Goal: Task Accomplishment & Management: Manage account settings

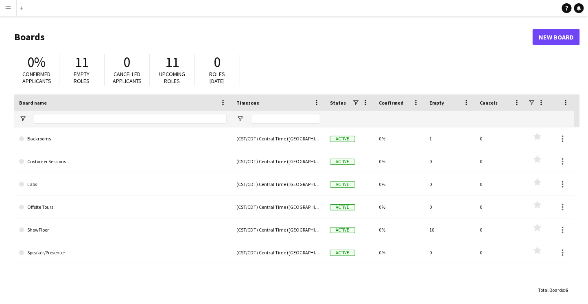
click at [4, 11] on button "Menu" at bounding box center [8, 8] width 16 height 16
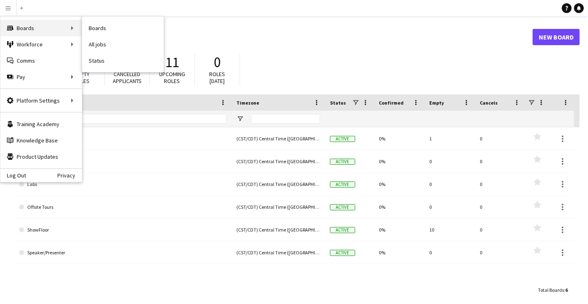
click at [36, 32] on div "Boards Boards" at bounding box center [40, 28] width 81 height 16
click at [98, 46] on link "All jobs" at bounding box center [122, 44] width 81 height 16
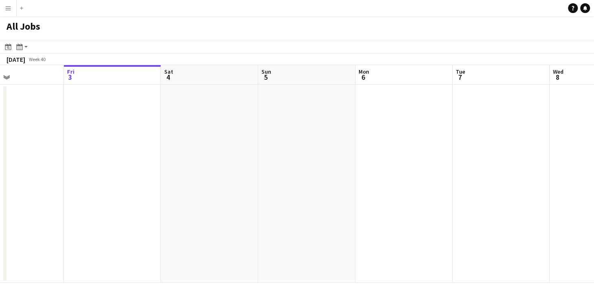
scroll to position [0, 228]
click at [22, 45] on icon at bounding box center [19, 47] width 6 height 7
click at [45, 90] on link "Month view" at bounding box center [44, 90] width 45 height 7
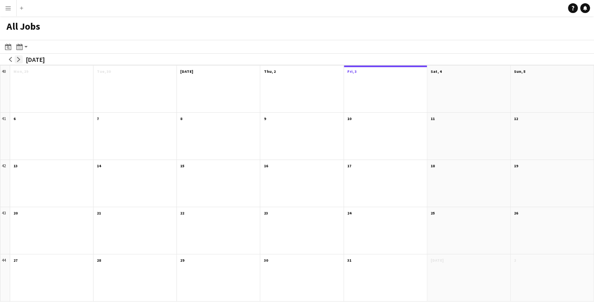
click at [17, 59] on app-icon "arrow-right" at bounding box center [18, 59] width 5 height 5
click at [7, 60] on button "arrow-left" at bounding box center [11, 59] width 8 height 8
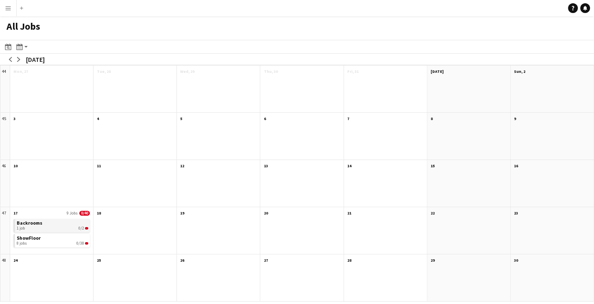
drag, startPoint x: 43, startPoint y: 213, endPoint x: 35, endPoint y: 222, distance: 12.1
click at [35, 222] on div "17 9 Jobs 0/40 Backrooms 1 job 0/2 ShowFloor 8 jobs 0/38 Scroll down" at bounding box center [51, 230] width 83 height 47
click at [23, 44] on div "Month view / Day view" at bounding box center [20, 47] width 10 height 10
drag, startPoint x: 61, startPoint y: 63, endPoint x: 58, endPoint y: 87, distance: 24.6
click at [58, 87] on div "Day view by Board Day view by Job Month view" at bounding box center [44, 76] width 58 height 48
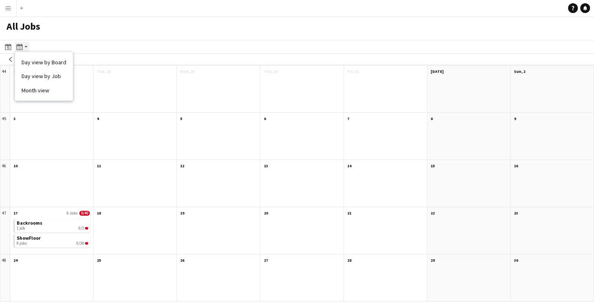
click at [26, 46] on app-action-btn "Month view / Day view" at bounding box center [22, 47] width 15 height 10
click at [20, 46] on icon "Month view / Day view" at bounding box center [19, 47] width 7 height 7
click at [11, 50] on div "Date picker" at bounding box center [8, 47] width 10 height 10
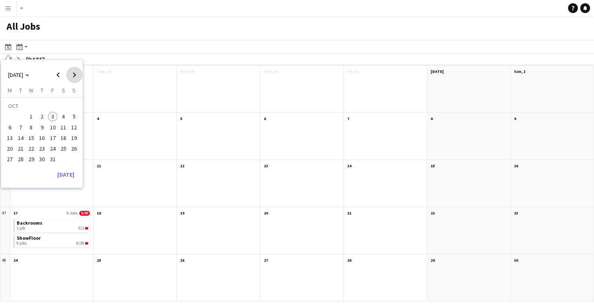
click at [75, 74] on span "Next month" at bounding box center [74, 75] width 16 height 16
click at [9, 135] on span "17" at bounding box center [10, 140] width 10 height 10
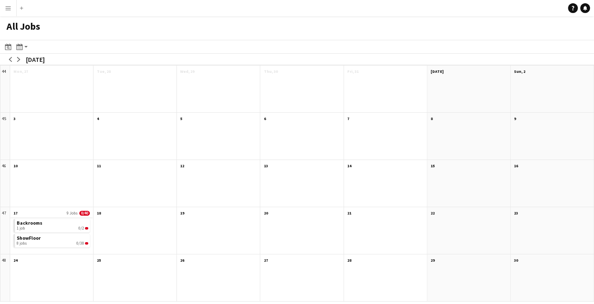
click at [58, 209] on app-all-jobs-month-view-date-header "17 9 Jobs 0/40" at bounding box center [51, 212] width 83 height 10
click at [20, 214] on app-all-jobs-month-view-date-header "17 9 Jobs 0/40" at bounding box center [51, 212] width 83 height 10
click at [79, 215] on app-all-jobs-month-view-date-header "17 9 Jobs 0/40" at bounding box center [51, 212] width 83 height 10
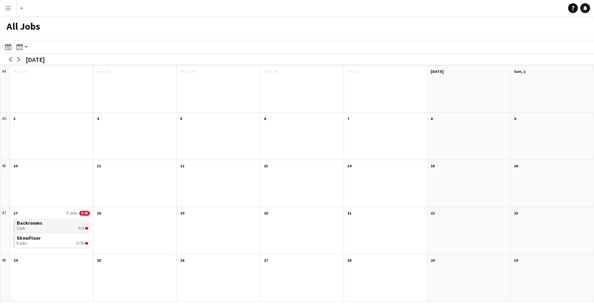
drag, startPoint x: 14, startPoint y: 241, endPoint x: 28, endPoint y: 225, distance: 20.7
click at [28, 225] on div "Backrooms 1 job 0/2 ShowFloor 8 jobs 0/38" at bounding box center [51, 235] width 83 height 37
click at [15, 222] on app-month-view-brief-board "Backrooms 1 job 0/2" at bounding box center [51, 225] width 76 height 13
click at [9, 10] on app-icon "Menu" at bounding box center [8, 8] width 7 height 7
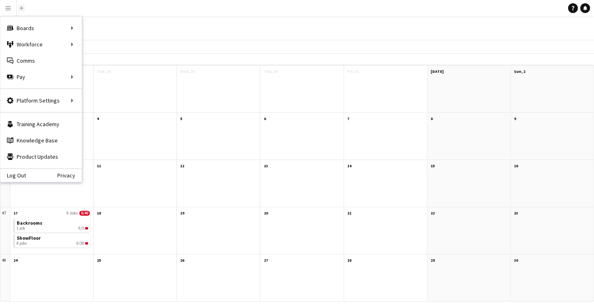
click at [23, 7] on button "Add" at bounding box center [21, 8] width 7 height 7
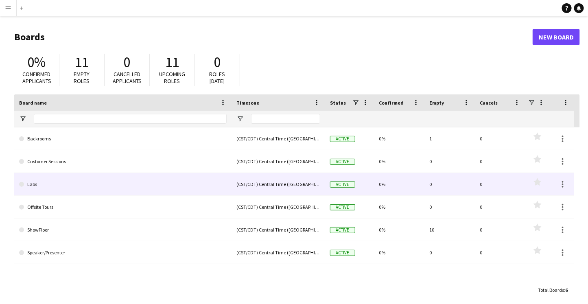
click at [55, 181] on link "Labs" at bounding box center [122, 184] width 207 height 23
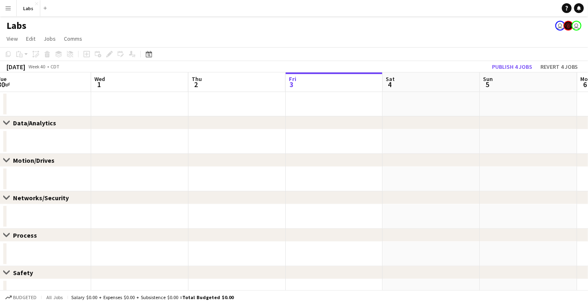
scroll to position [50, 0]
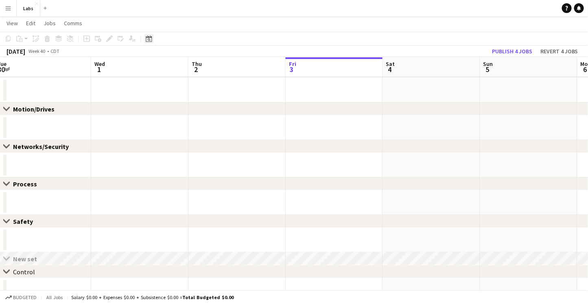
click at [151, 41] on icon at bounding box center [149, 38] width 6 height 7
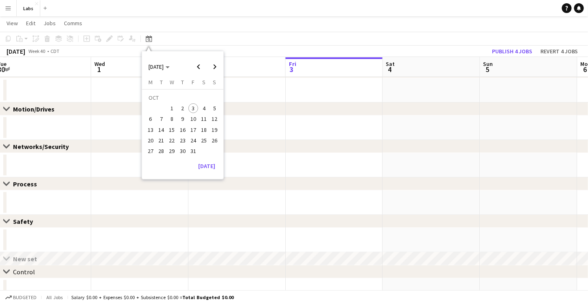
click at [152, 151] on span "27" at bounding box center [151, 151] width 10 height 10
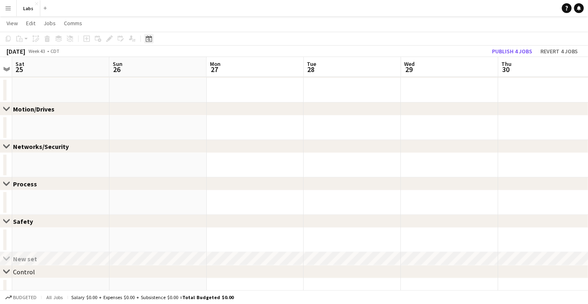
click at [150, 39] on icon "Date picker" at bounding box center [149, 38] width 7 height 7
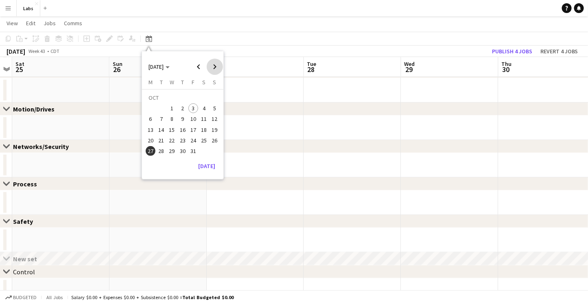
click at [218, 65] on span "Next month" at bounding box center [215, 67] width 16 height 16
click at [152, 126] on button "17" at bounding box center [150, 131] width 11 height 11
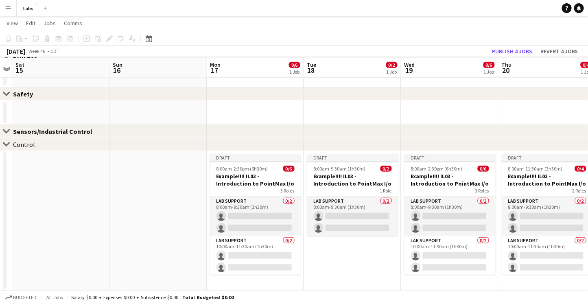
scroll to position [179, 0]
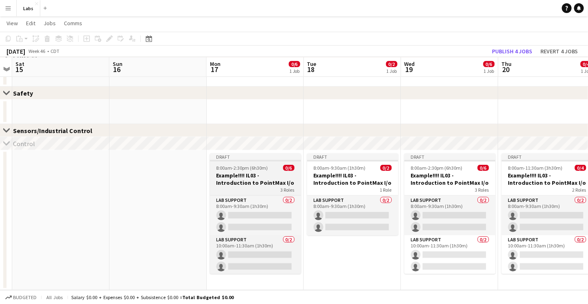
click at [268, 174] on h3 "Example!!!! IL03 - Introduction to PointMax I/o" at bounding box center [255, 179] width 91 height 15
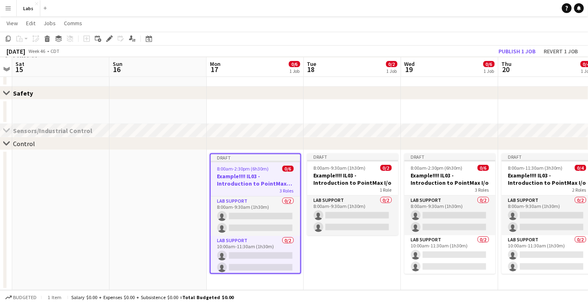
click at [257, 280] on app-date-cell "Draft 8:00am-2:30pm (6h30m) 0/6 Example!!!! IL03 - Introduction to PointMax I/o…" at bounding box center [255, 220] width 97 height 140
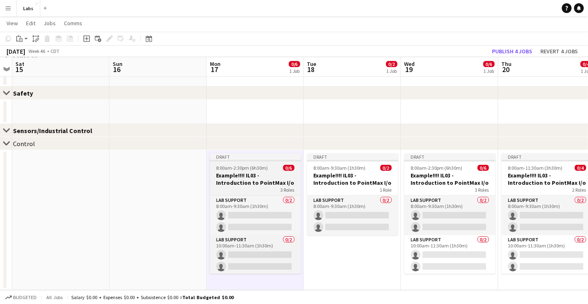
click at [275, 173] on h3 "Example!!!! IL03 - Introduction to PointMax I/o" at bounding box center [255, 179] width 91 height 15
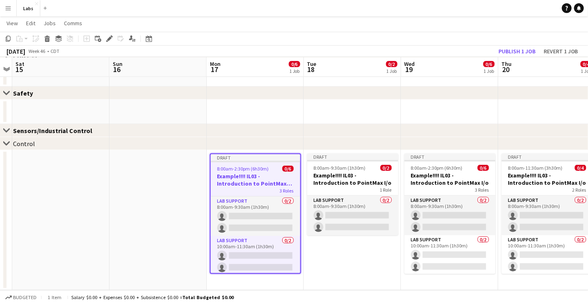
click at [260, 279] on app-date-cell "Draft 8:00am-2:30pm (6h30m) 0/6 Example!!!! IL03 - Introduction to PointMax I/o…" at bounding box center [255, 220] width 97 height 140
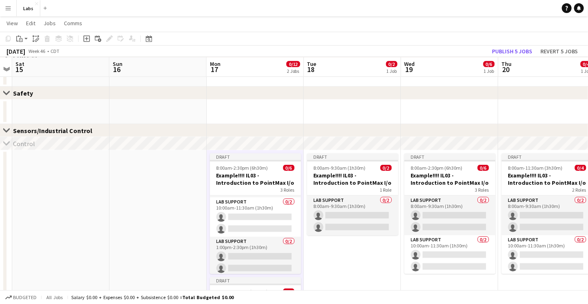
scroll to position [302, 0]
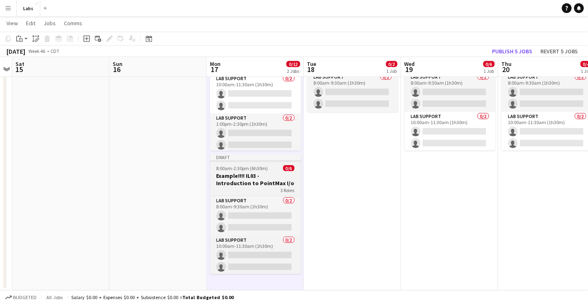
click at [255, 167] on span "8:00am-2:30pm (6h30m)" at bounding box center [242, 168] width 52 height 6
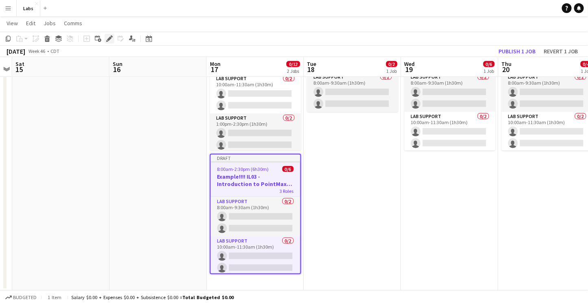
click at [111, 38] on icon at bounding box center [109, 39] width 4 height 4
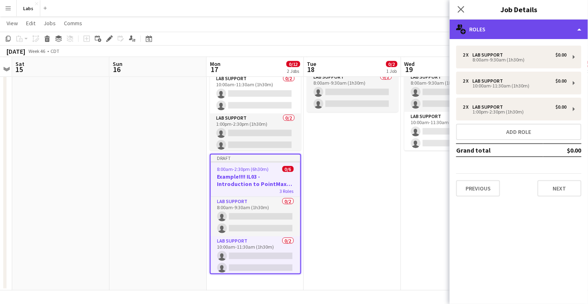
click at [290, 32] on div "multiple-users-add Roles" at bounding box center [518, 30] width 138 height 20
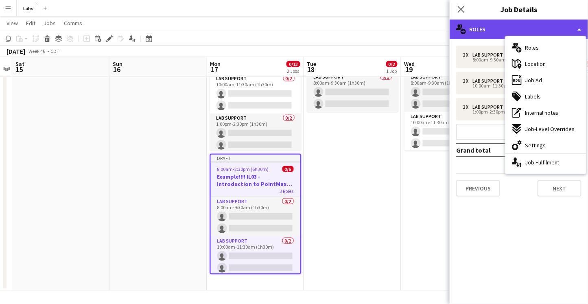
click at [290, 26] on div "multiple-users-add Roles" at bounding box center [518, 30] width 138 height 20
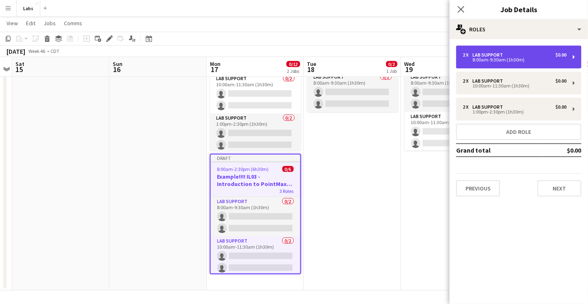
click at [290, 65] on div "2 x Lab Support $0.00 8:00am-9:30am (1h30m)" at bounding box center [518, 57] width 125 height 23
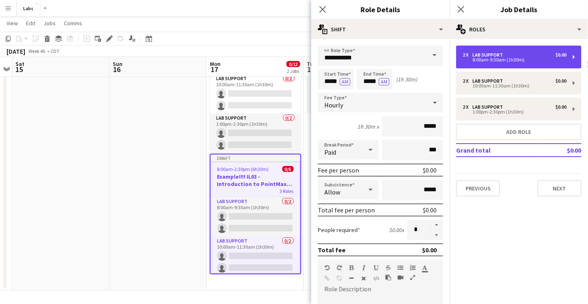
click at [290, 58] on div "8:00am-9:30am (1h30m)" at bounding box center [514, 60] width 104 height 4
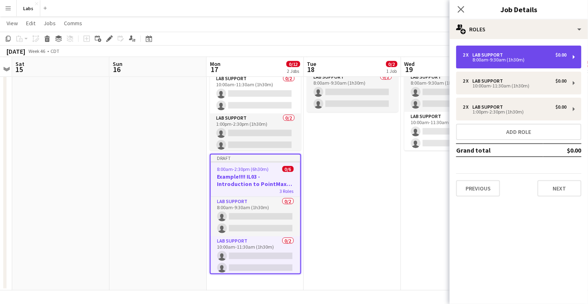
click at [290, 59] on div "8:00am-9:30am (1h30m)" at bounding box center [514, 60] width 104 height 4
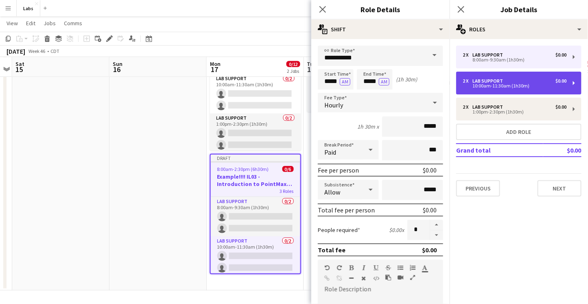
click at [290, 76] on div "2 x Lab Support $0.00 10:00am-11:30am (1h30m)" at bounding box center [518, 83] width 125 height 23
type input "*****"
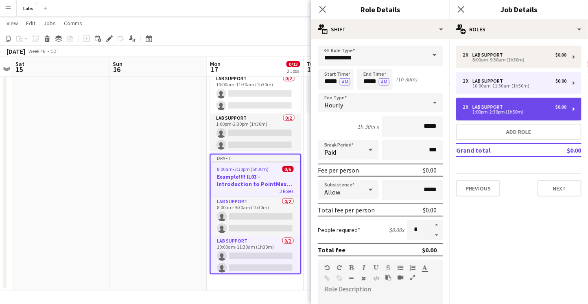
click at [290, 115] on div "2 x Lab Support $0.00 1:00pm-2:30pm (1h30m)" at bounding box center [518, 109] width 125 height 23
type input "*****"
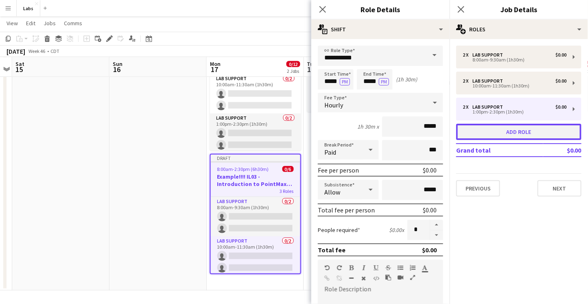
click at [290, 130] on button "Add role" at bounding box center [518, 132] width 125 height 16
type input "*****"
type input "*"
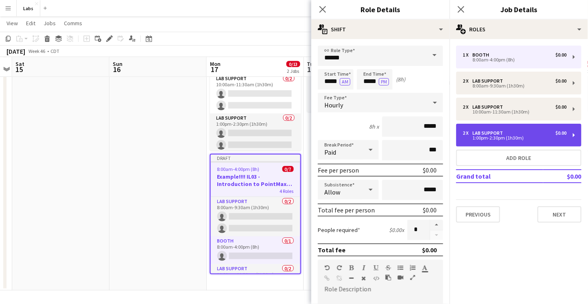
click at [290, 129] on div "2 x Lab Support $0.00 1:00pm-2:30pm (1h30m)" at bounding box center [518, 135] width 125 height 23
type input "**********"
type input "*****"
type input "*"
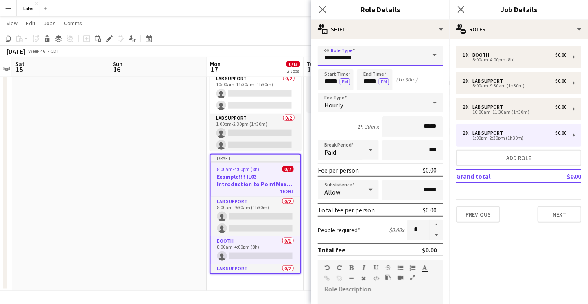
click at [290, 63] on input "**********" at bounding box center [380, 56] width 125 height 20
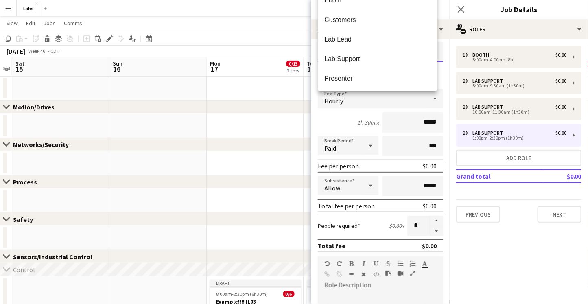
scroll to position [0, 0]
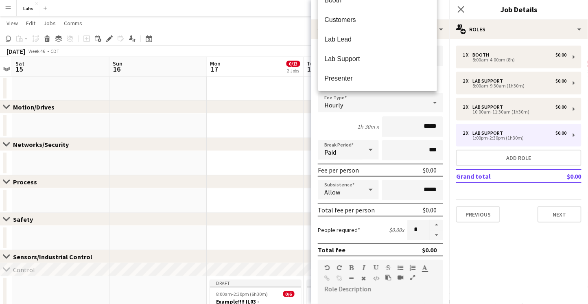
click at [290, 43] on div "**********" at bounding box center [380, 262] width 138 height 447
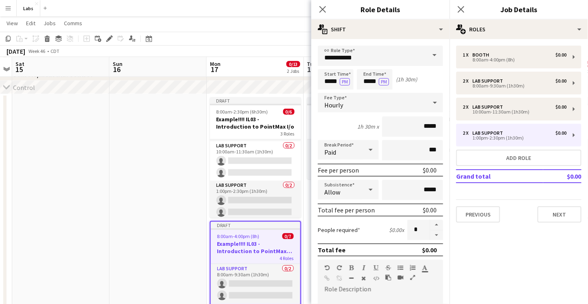
scroll to position [40, 0]
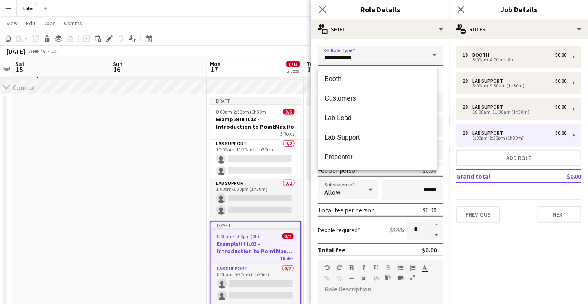
click at [290, 55] on input "**********" at bounding box center [380, 56] width 125 height 20
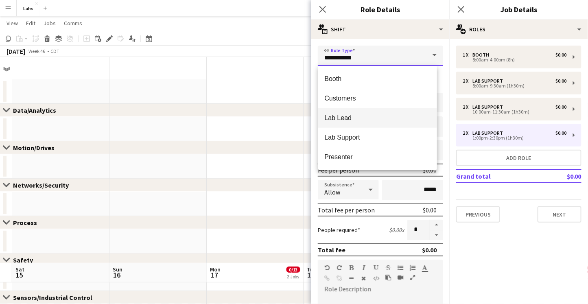
scroll to position [275, 0]
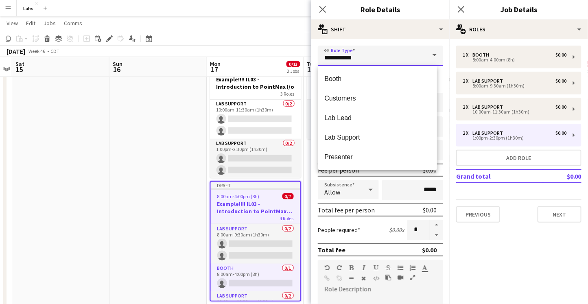
click at [290, 57] on input "**********" at bounding box center [380, 56] width 125 height 20
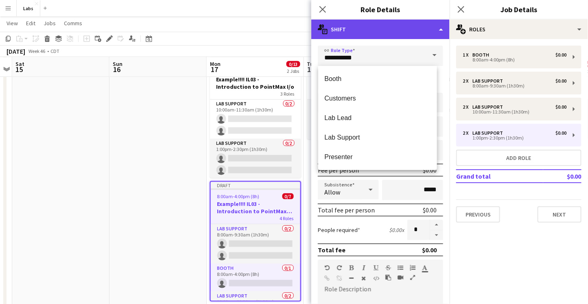
click at [290, 30] on div "multiple-actions-text Shift" at bounding box center [380, 30] width 138 height 20
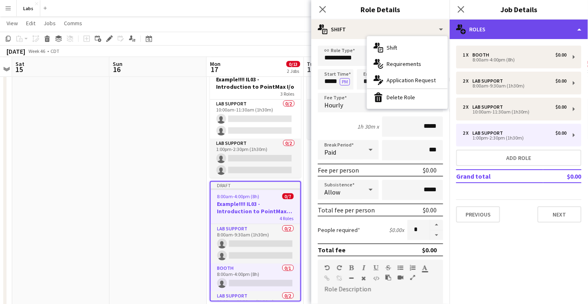
click at [290, 36] on div "multiple-users-add Roles" at bounding box center [518, 30] width 138 height 20
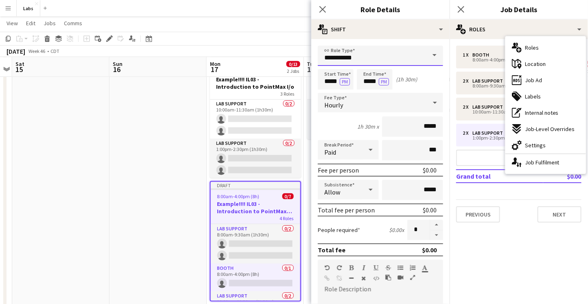
click at [290, 55] on input "**********" at bounding box center [380, 56] width 125 height 20
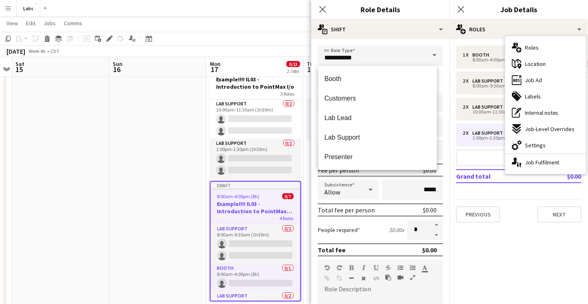
click at [290, 251] on mat-expansion-panel "pencil3 General details 1 x Booth $0.00 8:00am-4:00pm (8h) 2 x Lab Support $0.0…" at bounding box center [518, 171] width 138 height 265
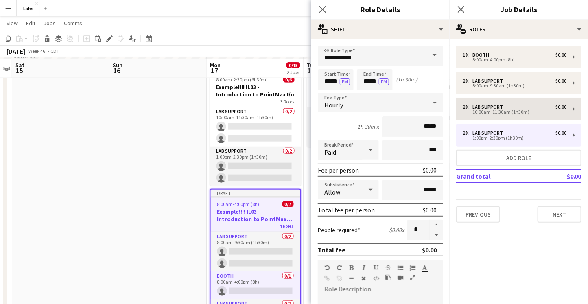
scroll to position [268, 0]
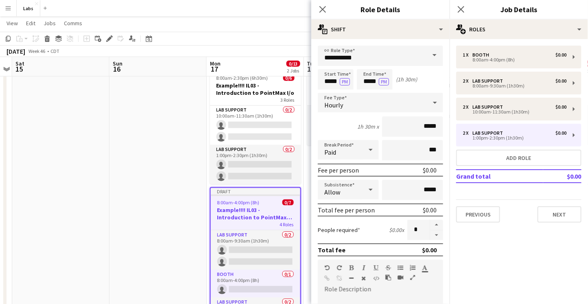
click at [237, 201] on span "8:00am-4:00pm (8h)" at bounding box center [238, 202] width 42 height 6
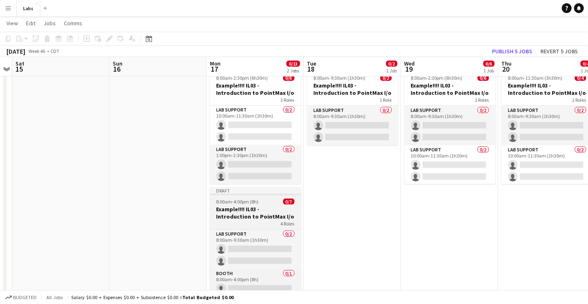
drag, startPoint x: 237, startPoint y: 201, endPoint x: 223, endPoint y: 222, distance: 24.9
click at [223, 222] on div "4 Roles" at bounding box center [255, 223] width 91 height 7
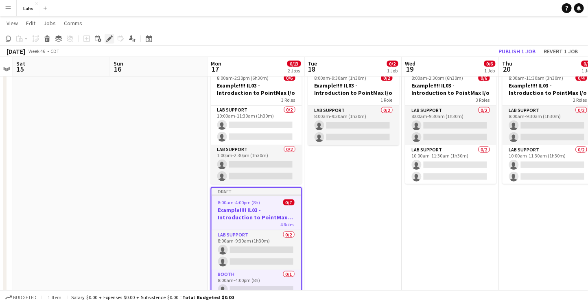
click at [105, 38] on div "Edit" at bounding box center [110, 39] width 10 height 10
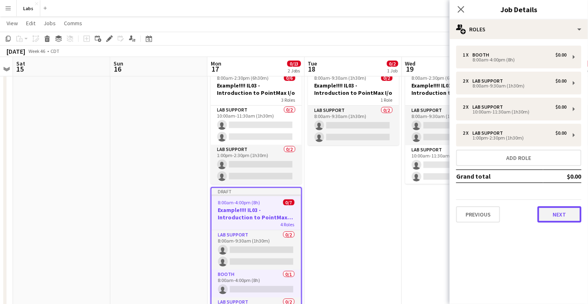
click at [290, 210] on button "Next" at bounding box center [559, 214] width 44 height 16
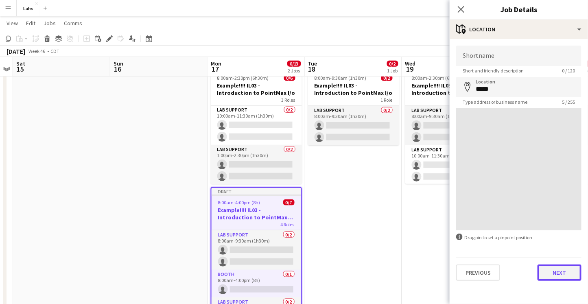
click at [290, 273] on button "Next" at bounding box center [559, 272] width 44 height 16
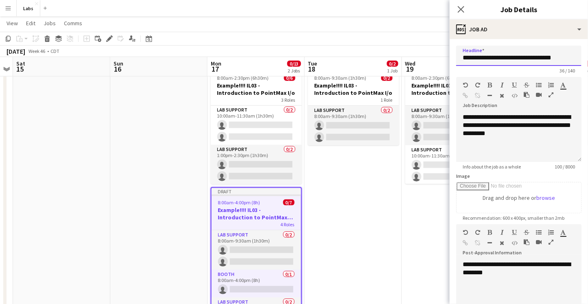
drag, startPoint x: 480, startPoint y: 59, endPoint x: 593, endPoint y: 56, distance: 113.5
click at [290, 56] on html "Menu Boards Boards Boards All jobs Status Workforce Workforce My Workforce Recr…" at bounding box center [294, 35] width 588 height 606
paste input "**********"
click at [290, 57] on input "**********" at bounding box center [515, 56] width 119 height 20
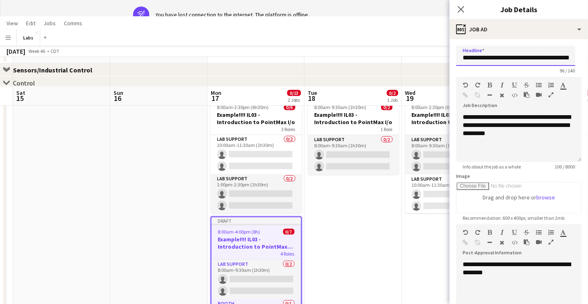
type input "**********"
click at [290, 32] on app-navbar "Menu Boards Boards Boards All jobs Status Workforce Workforce My Workforce Recr…" at bounding box center [294, 37] width 588 height 16
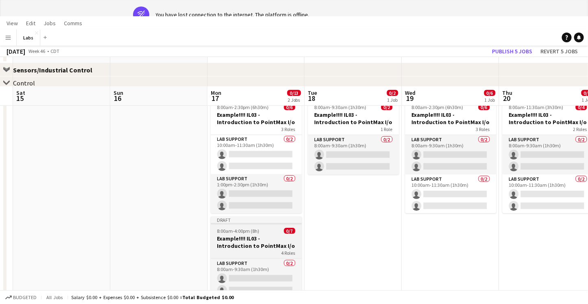
click at [255, 246] on h3 "Example!!!! IL03 - Introduction to PointMax I/o" at bounding box center [256, 242] width 91 height 15
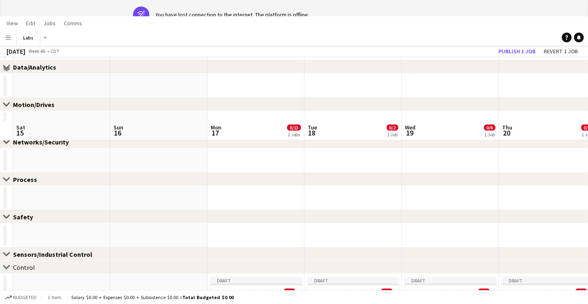
scroll to position [253, 0]
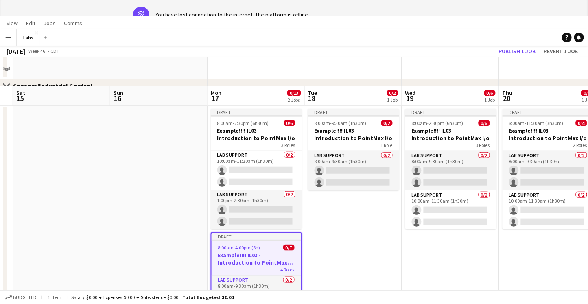
click at [229, 254] on h3 "Example!!!! IL03 - Introduction to PointMax I/o" at bounding box center [256, 258] width 89 height 15
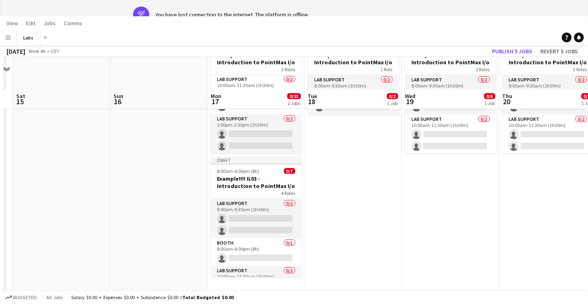
scroll to position [331, 0]
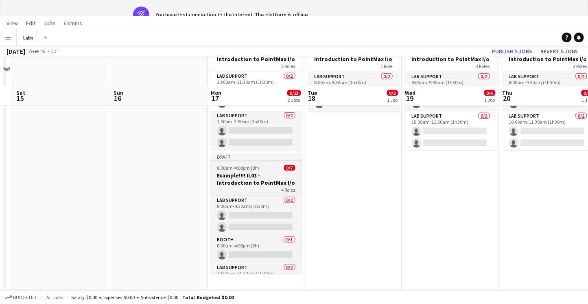
click at [240, 175] on h3 "Example!!!! IL03 - Introduction to PointMax I/o" at bounding box center [256, 179] width 91 height 15
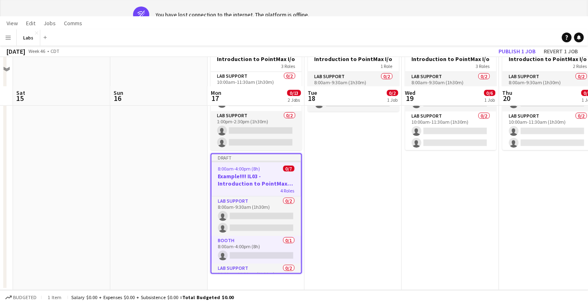
click at [220, 177] on h3 "Example!!!! IL03 - Introduction to PointMax I/o" at bounding box center [256, 179] width 89 height 15
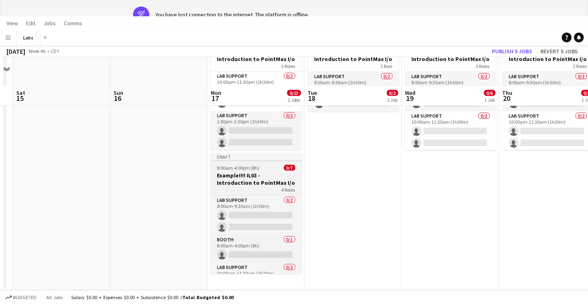
click at [220, 177] on h3 "Example!!!! IL03 - Introduction to PointMax I/o" at bounding box center [256, 179] width 91 height 15
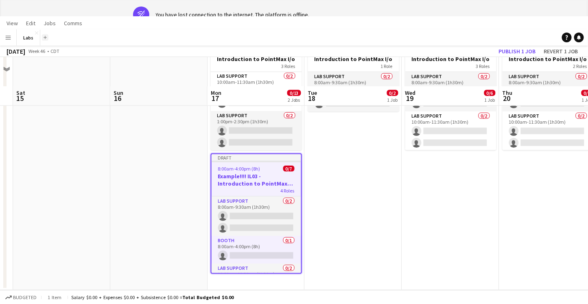
click at [43, 39] on button "Add" at bounding box center [45, 37] width 7 height 7
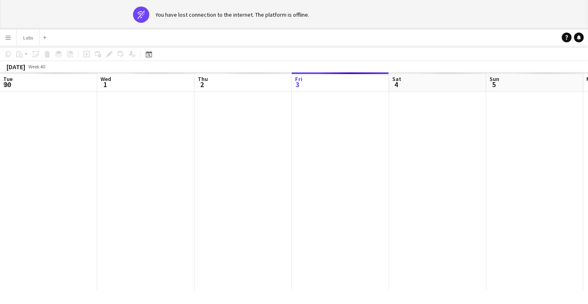
scroll to position [0, 194]
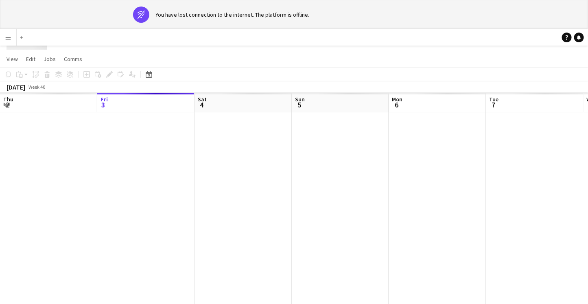
click at [290, 3] on app-banner "wifi-off You have lost connection to the internet. The platform is offline." at bounding box center [294, 14] width 588 height 29
click at [25, 85] on div "[DATE]" at bounding box center [16, 87] width 19 height 8
click at [12, 56] on span "View" at bounding box center [12, 58] width 11 height 7
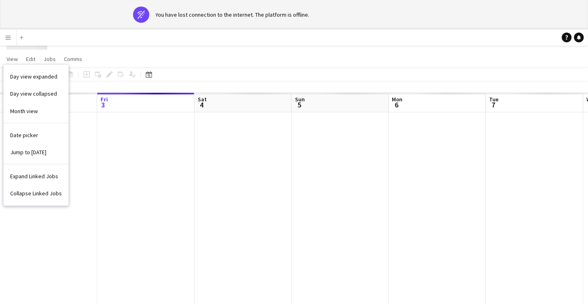
click at [17, 37] on div "Add" at bounding box center [22, 37] width 10 height 16
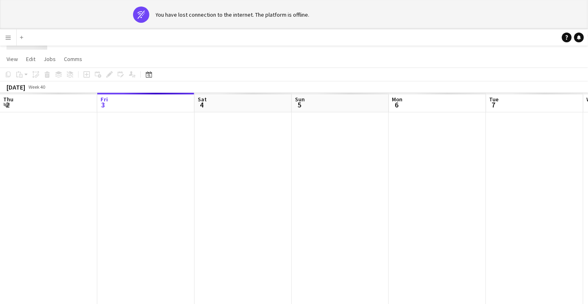
click at [10, 37] on app-icon "Menu" at bounding box center [8, 37] width 7 height 7
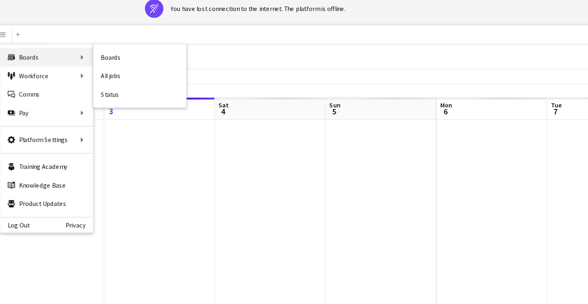
scroll to position [29, 0]
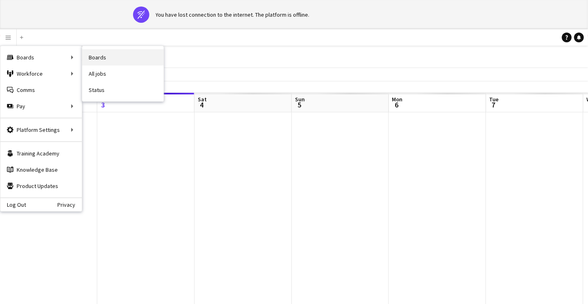
click at [98, 63] on link "Boards" at bounding box center [122, 57] width 81 height 16
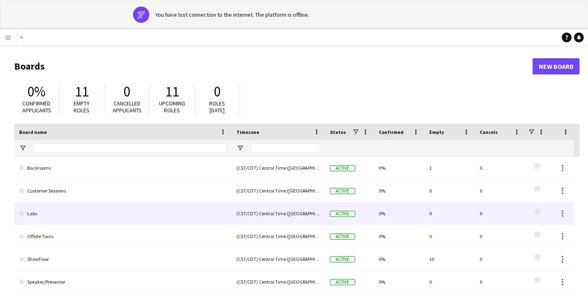
click at [87, 220] on link "Labs" at bounding box center [122, 213] width 207 height 23
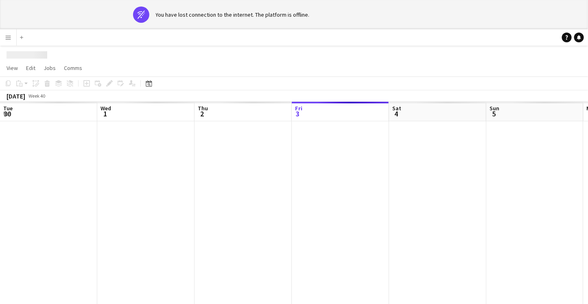
scroll to position [0, 194]
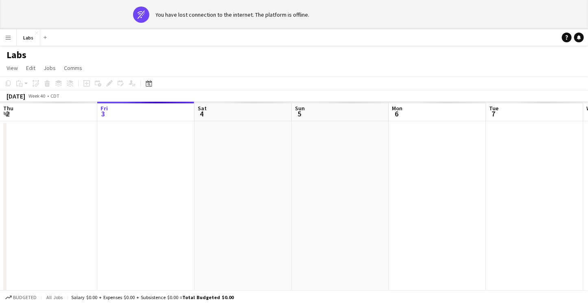
click at [154, 85] on div "Date picker [DATE] [DATE] [DATE] M [DATE] T [DATE] W [DATE] T [DATE] F [DATE] S…" at bounding box center [146, 84] width 18 height 10
click at [147, 81] on app-calendar "Copy Paste Paste Ctrl+V Paste with crew Ctrl+Shift+V Paste linked Job [GEOGRAPH…" at bounding box center [294, 197] width 588 height 243
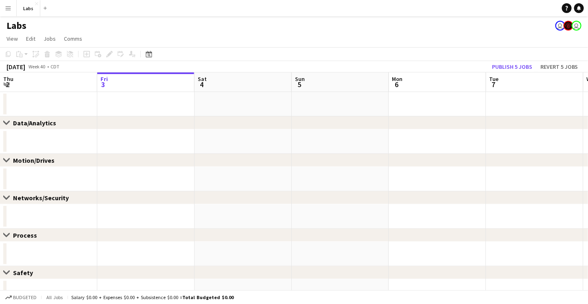
click at [146, 60] on app-toolbar "Copy Paste Paste Ctrl+V Paste with crew Ctrl+Shift+V Paste linked Job [GEOGRAPH…" at bounding box center [294, 54] width 588 height 14
click at [150, 55] on icon "Date picker" at bounding box center [149, 54] width 7 height 7
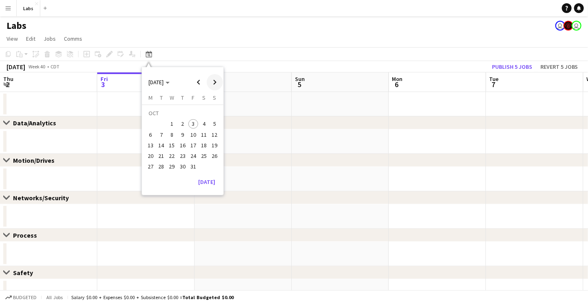
click at [212, 83] on span "Next month" at bounding box center [215, 82] width 16 height 16
click at [151, 146] on span "17" at bounding box center [151, 147] width 10 height 10
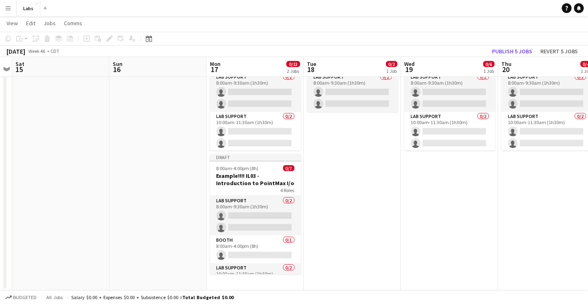
scroll to position [302, 0]
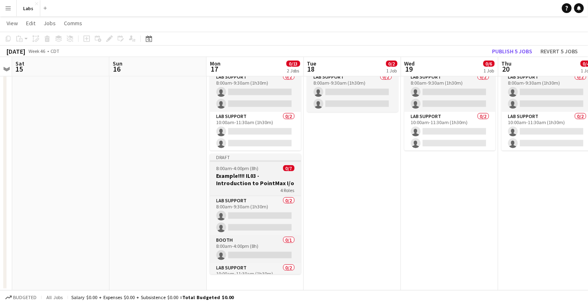
click at [250, 174] on h3 "Example!!!! IL03 - Introduction to PointMax I/o" at bounding box center [255, 179] width 91 height 15
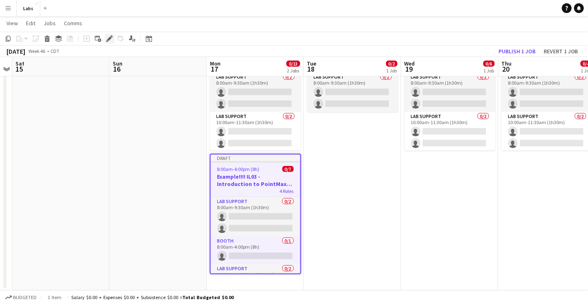
click at [112, 39] on div "Edit" at bounding box center [110, 39] width 10 height 10
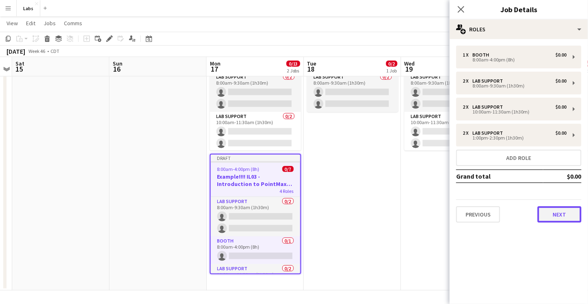
click at [290, 215] on button "Next" at bounding box center [559, 214] width 44 height 16
